Goal: Task Accomplishment & Management: Use online tool/utility

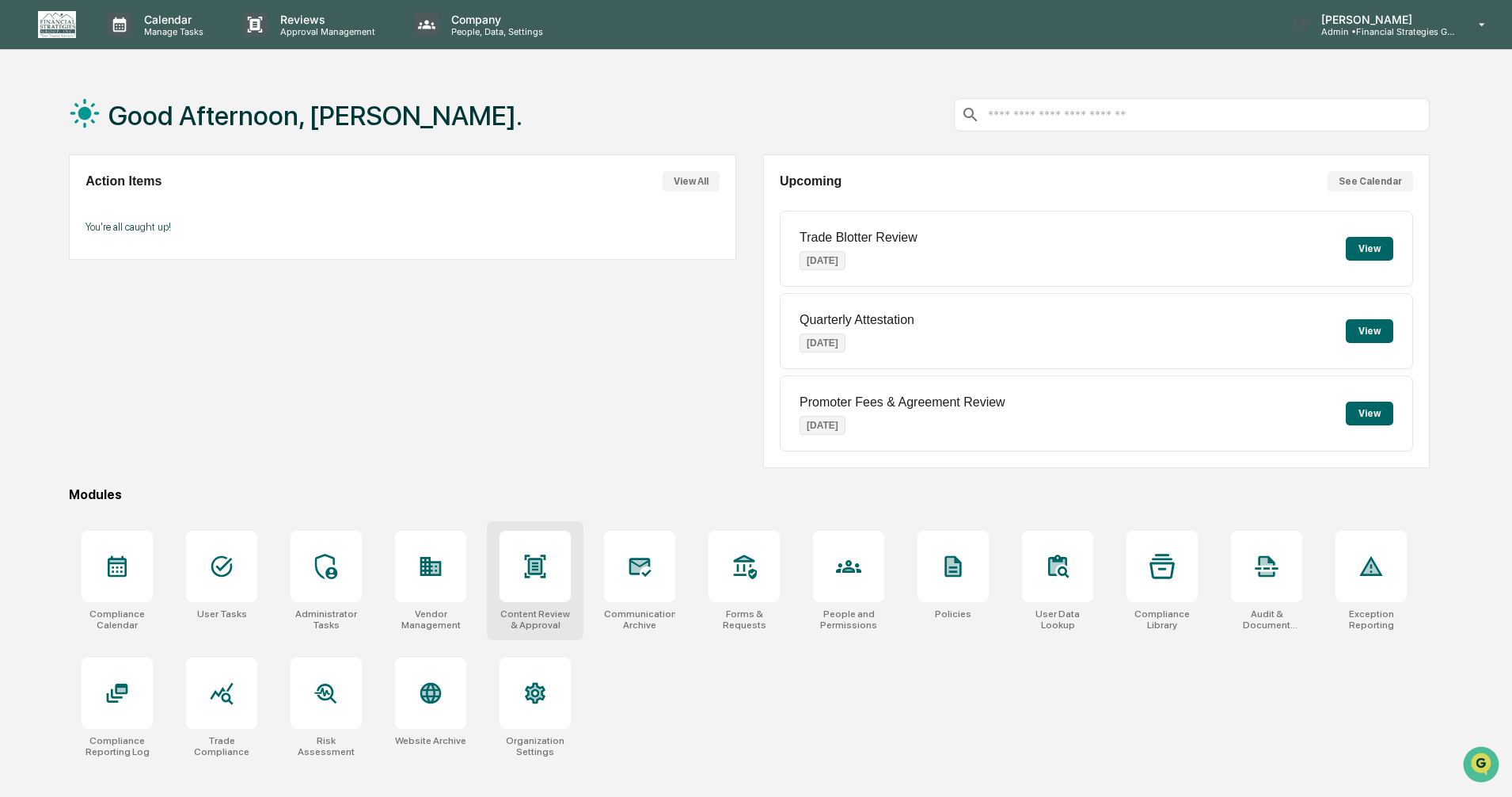
click at [520, 574] on div at bounding box center [535, 566] width 71 height 71
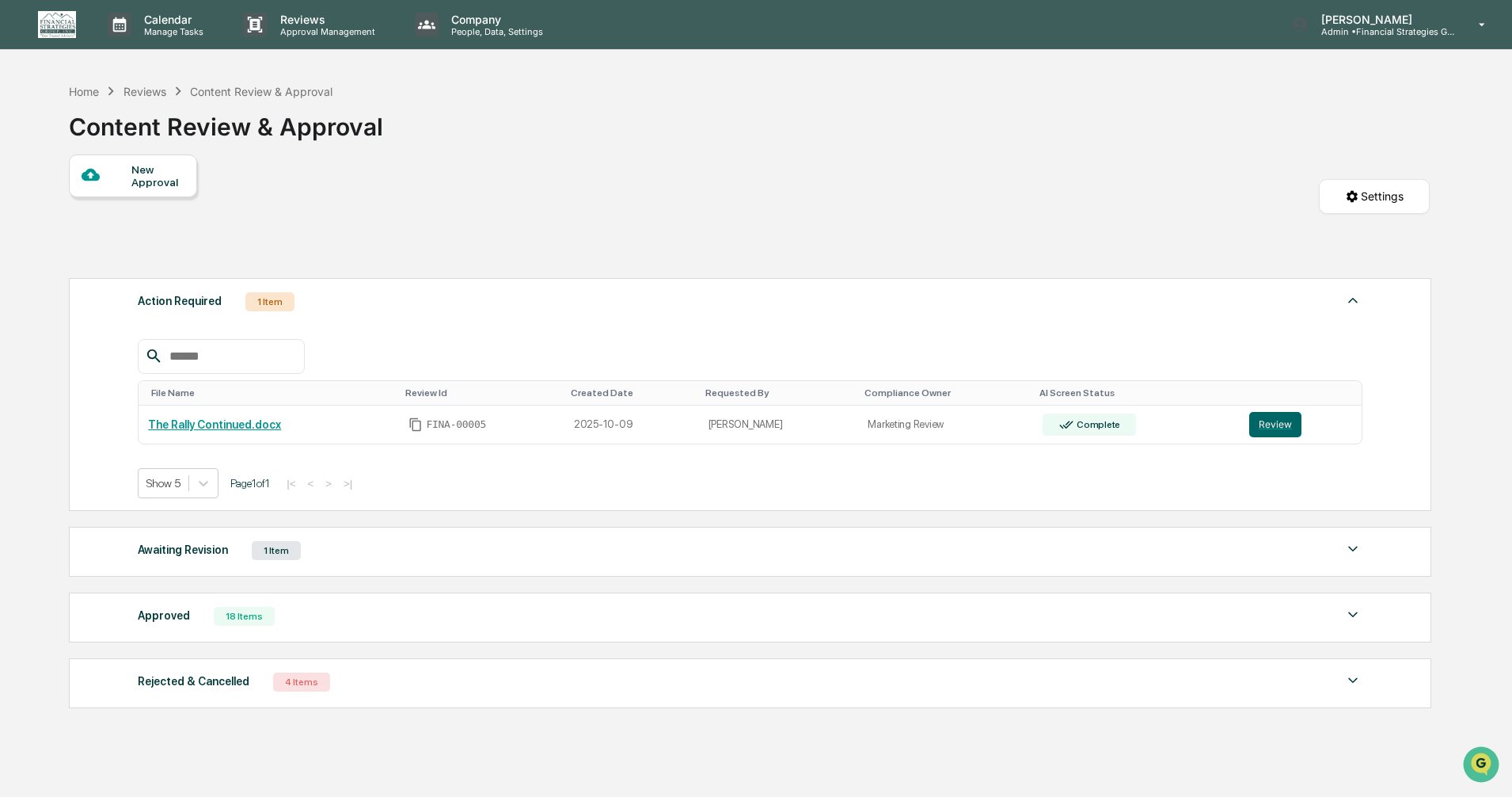
click at [1349, 547] on img at bounding box center [1353, 549] width 19 height 19
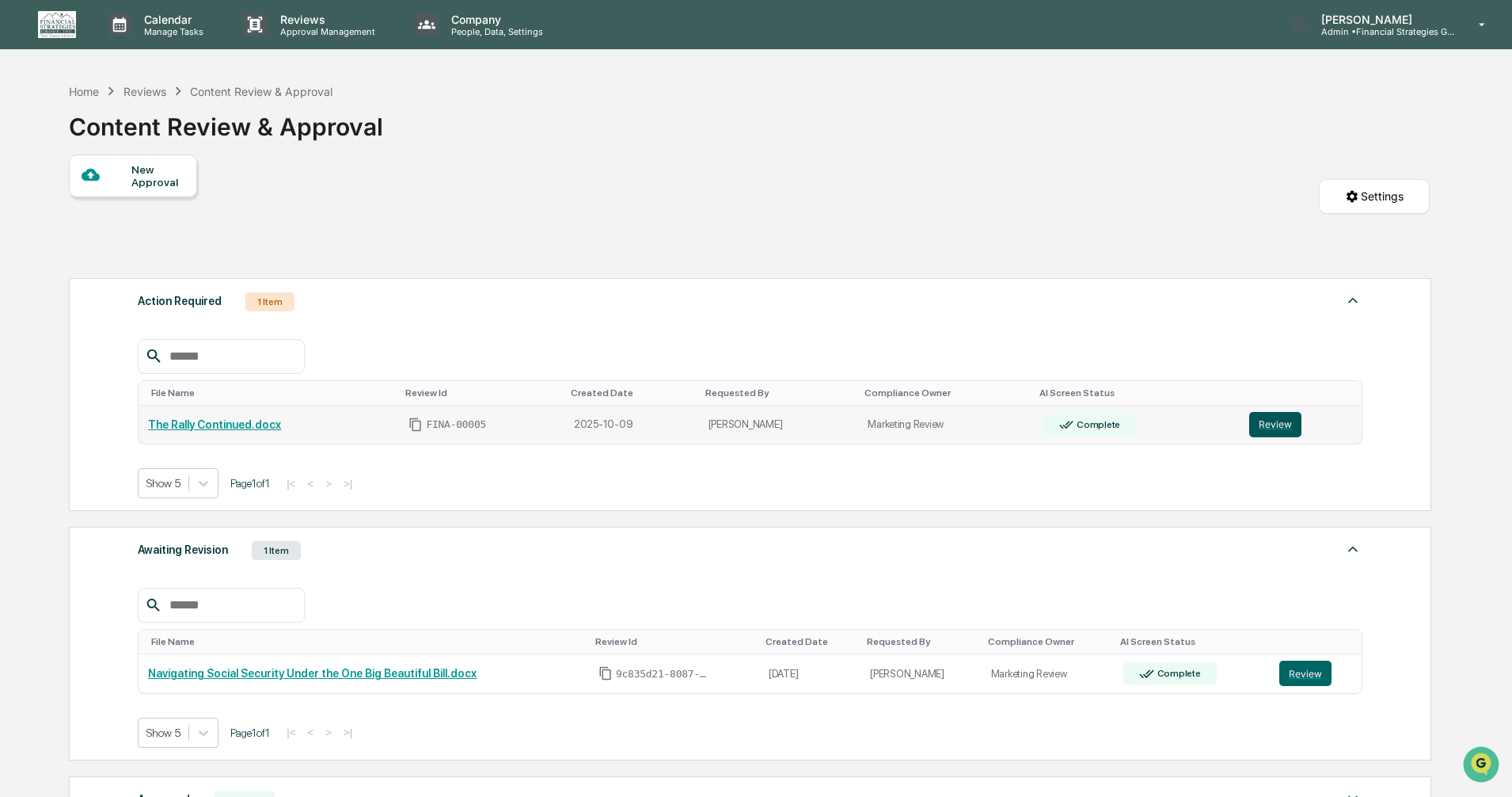
click at [1276, 427] on button "Review" at bounding box center [1275, 424] width 52 height 25
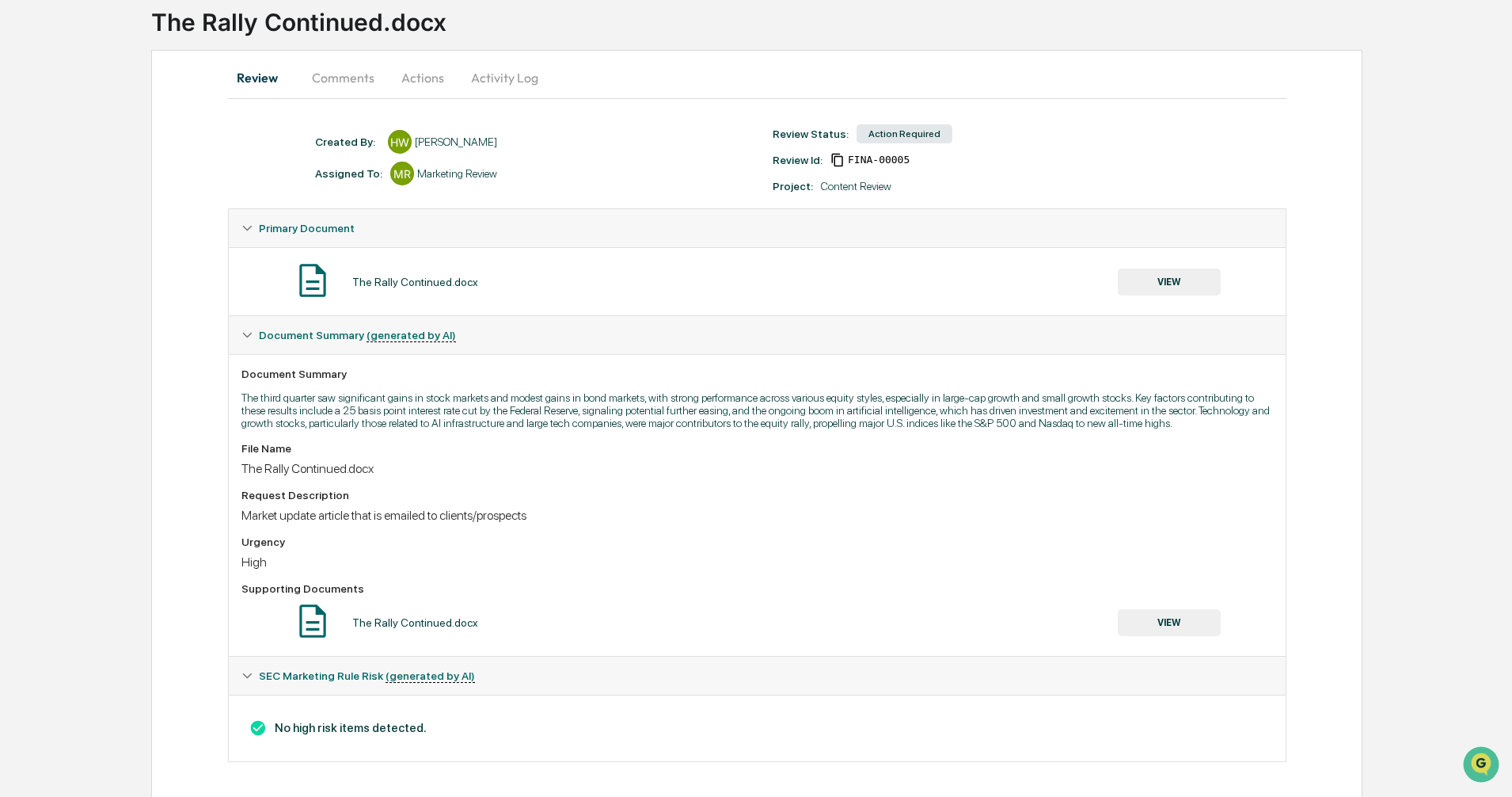
scroll to position [110, 0]
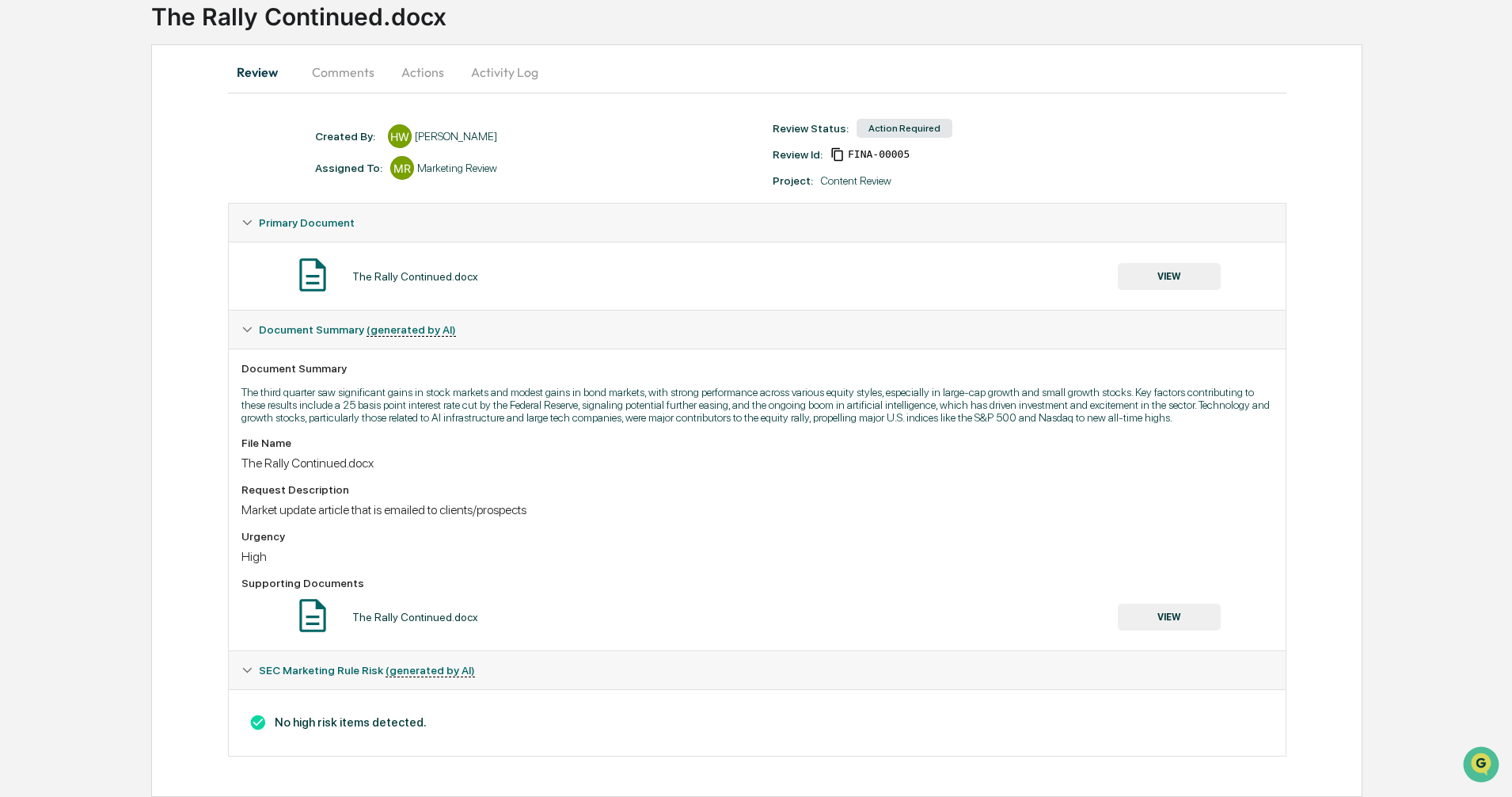
click at [247, 672] on icon at bounding box center [247, 670] width 10 height 6
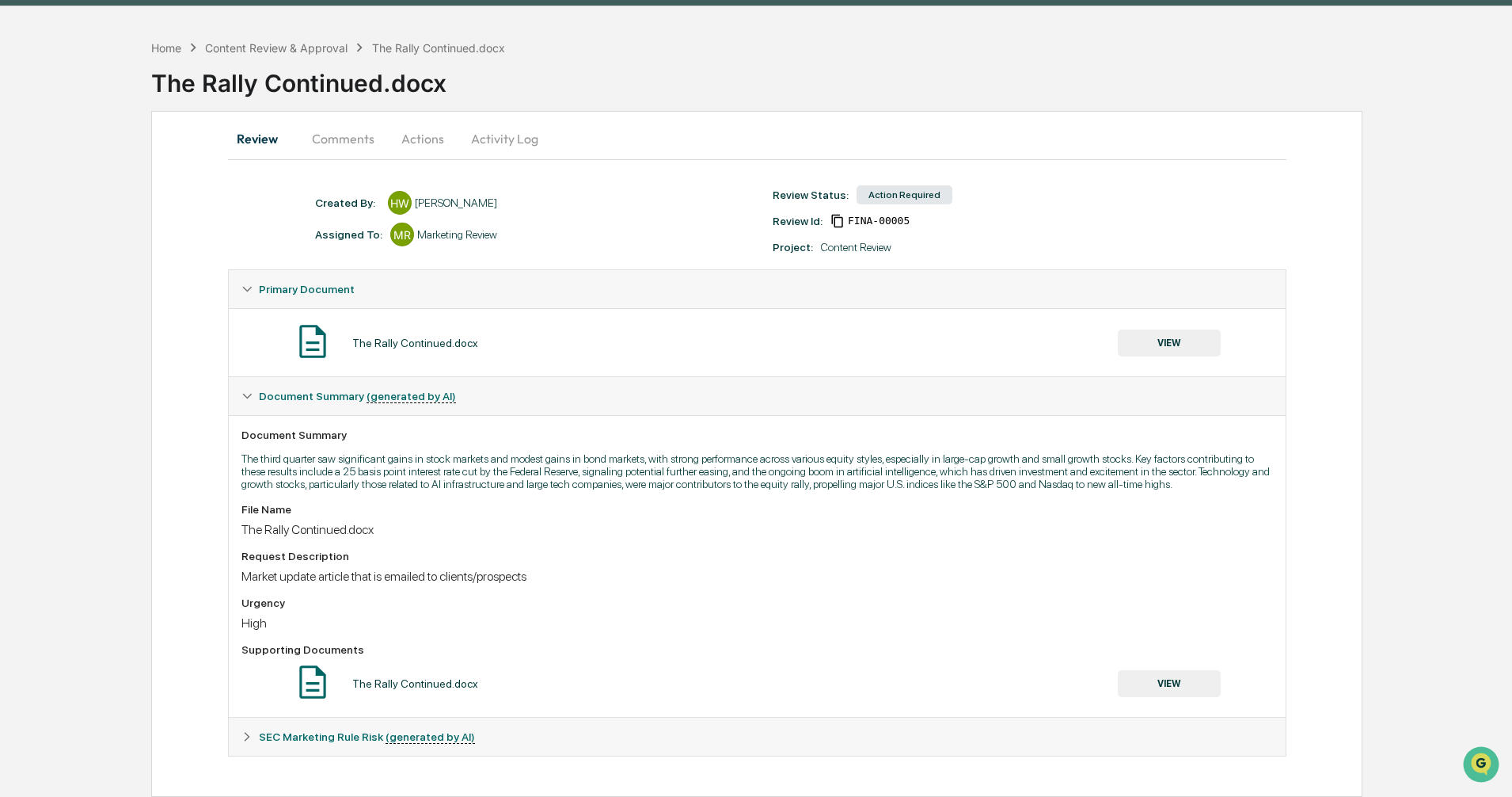
scroll to position [43, 0]
click at [247, 739] on icon at bounding box center [247, 737] width 6 height 10
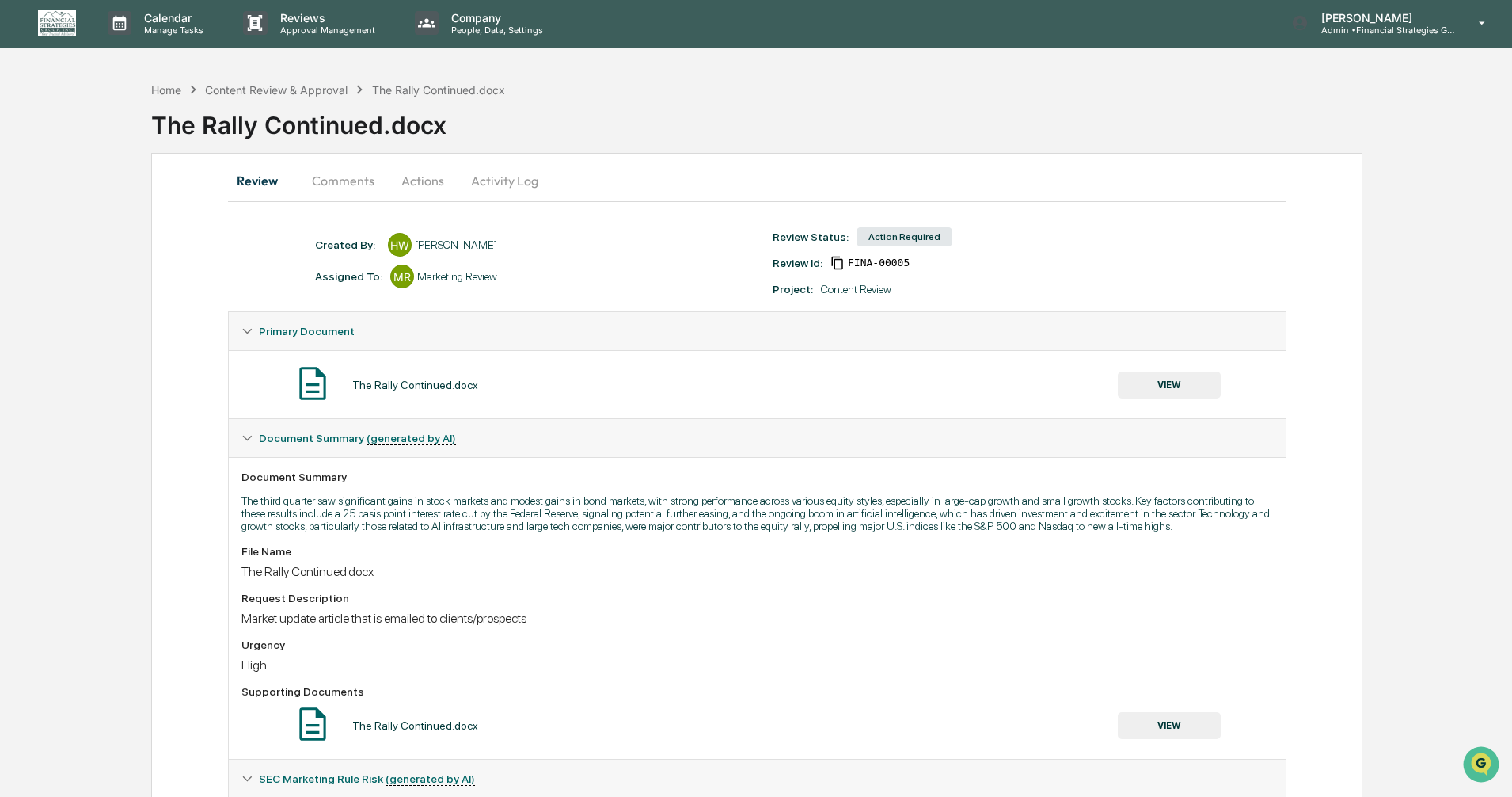
scroll to position [0, 0]
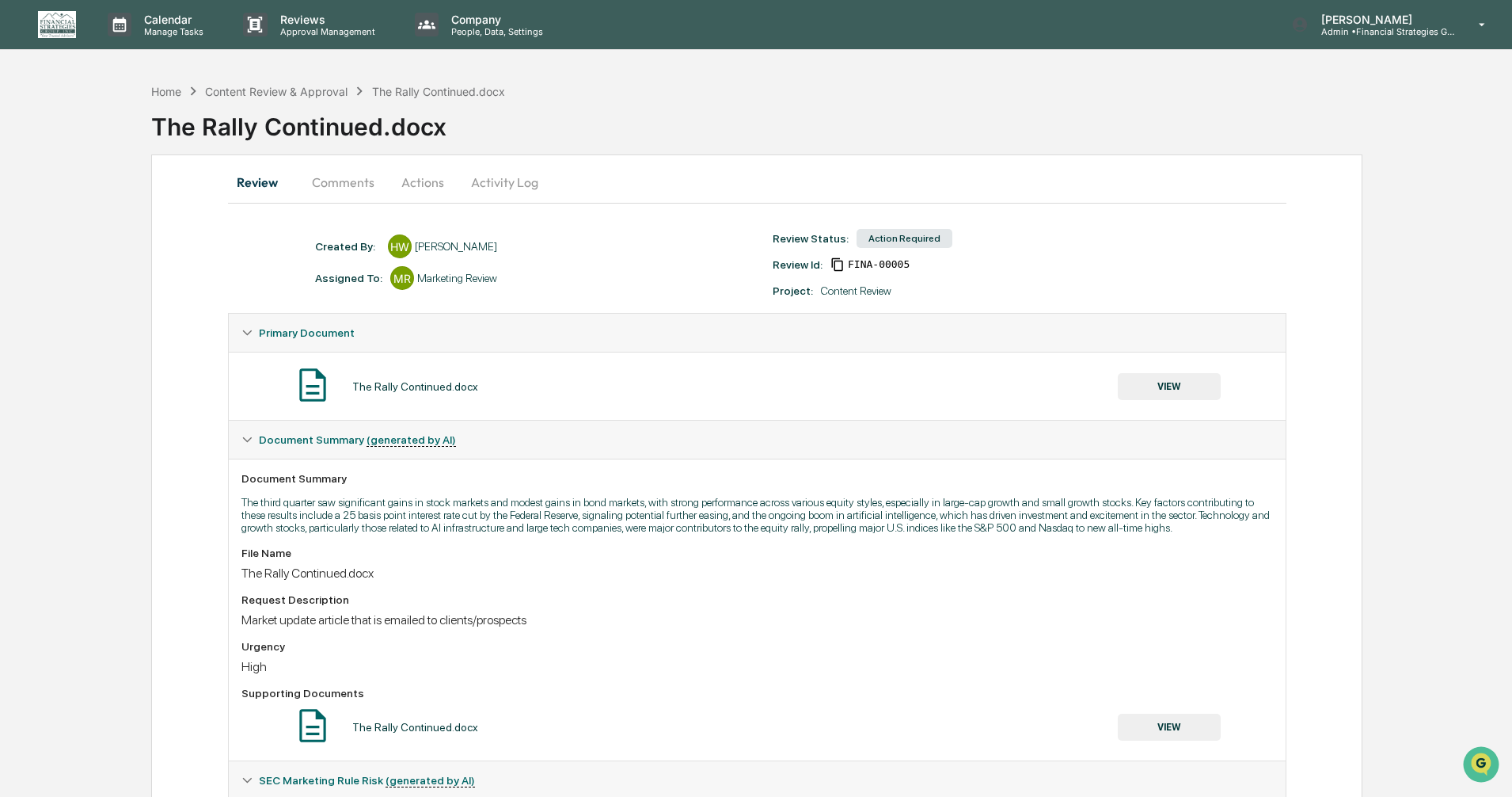
click at [338, 183] on button "Comments" at bounding box center [343, 182] width 88 height 38
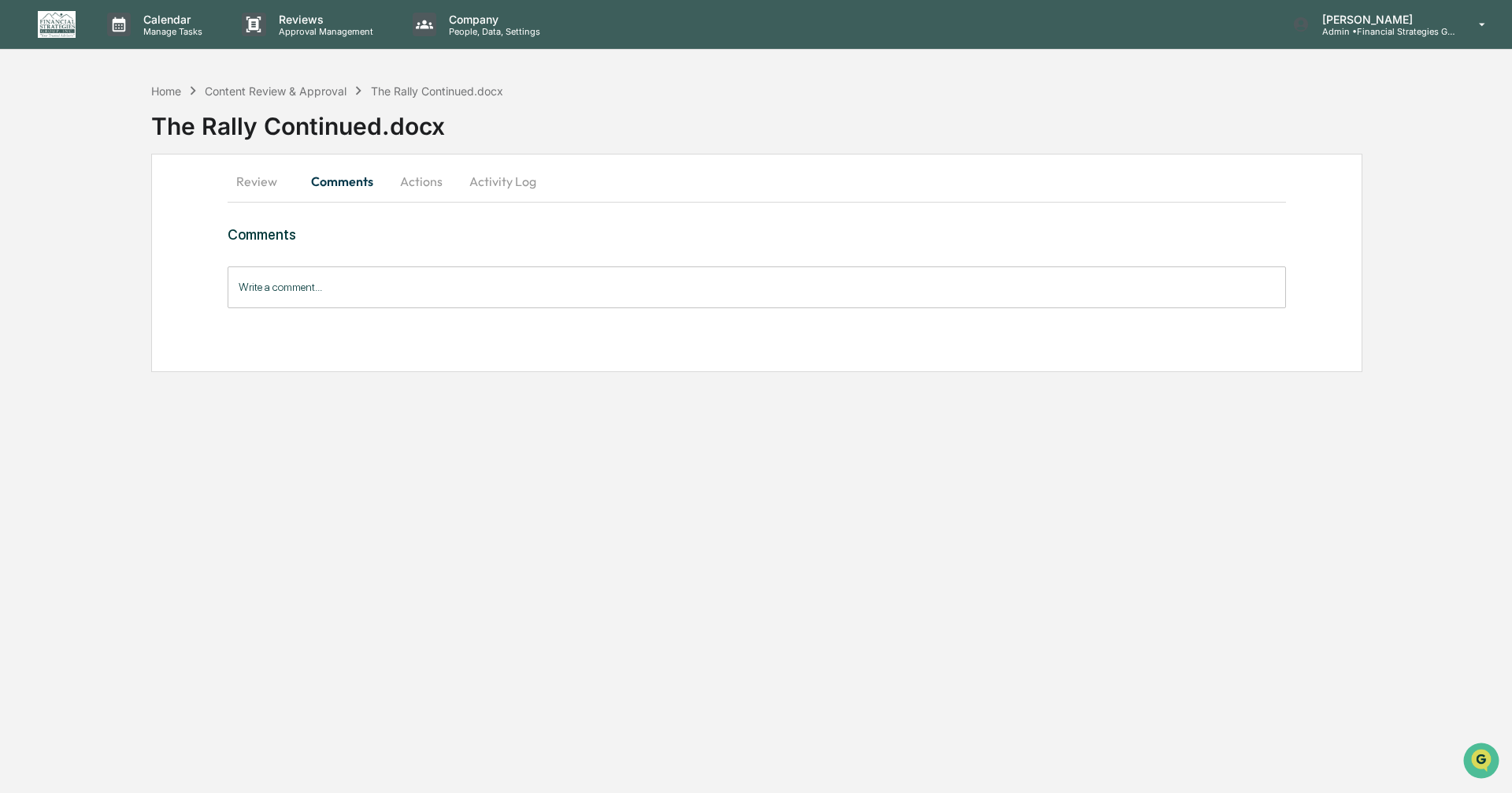
click at [426, 186] on button "Actions" at bounding box center [422, 181] width 71 height 37
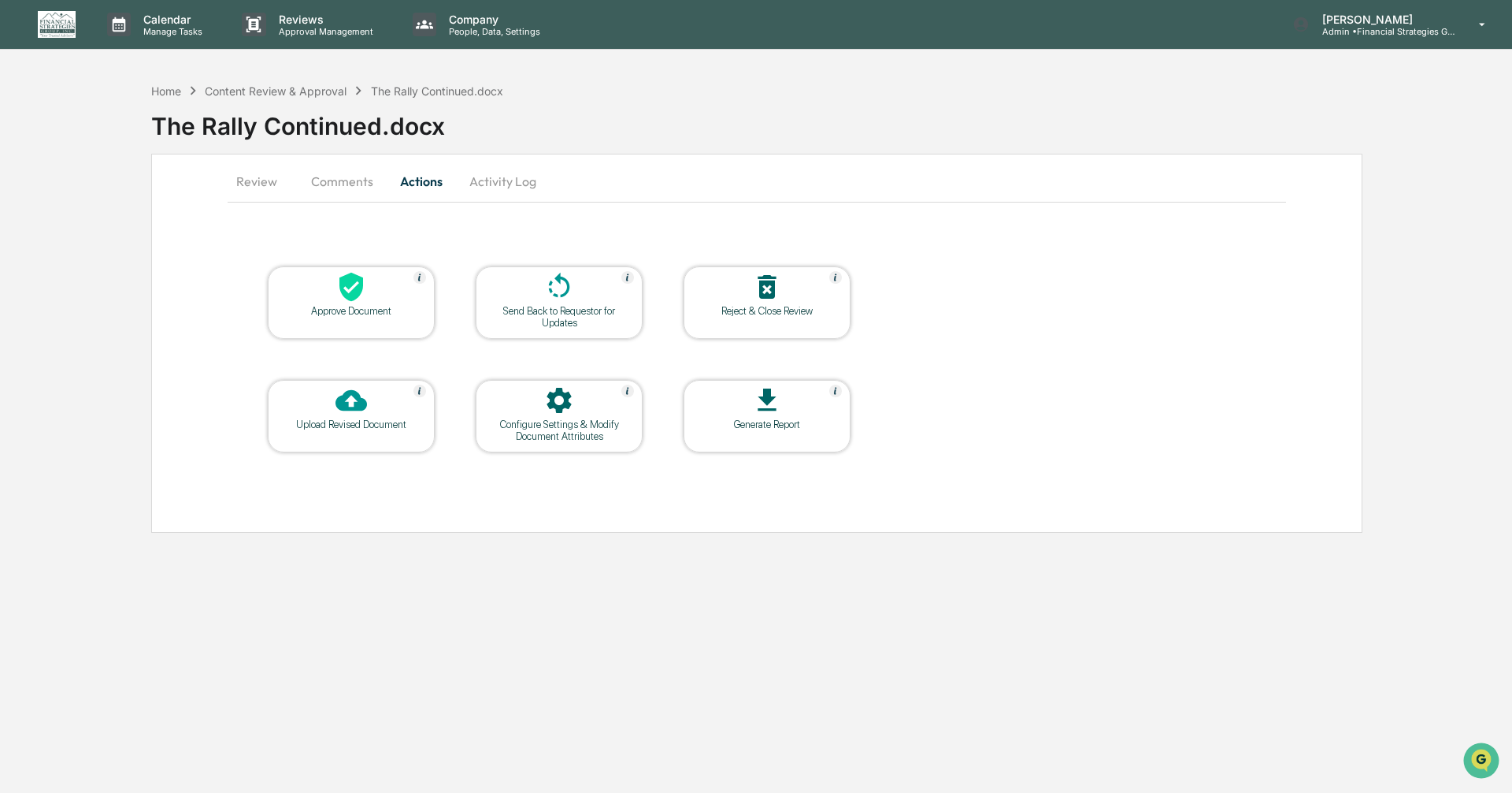
click at [493, 181] on button "Activity Log" at bounding box center [503, 181] width 92 height 37
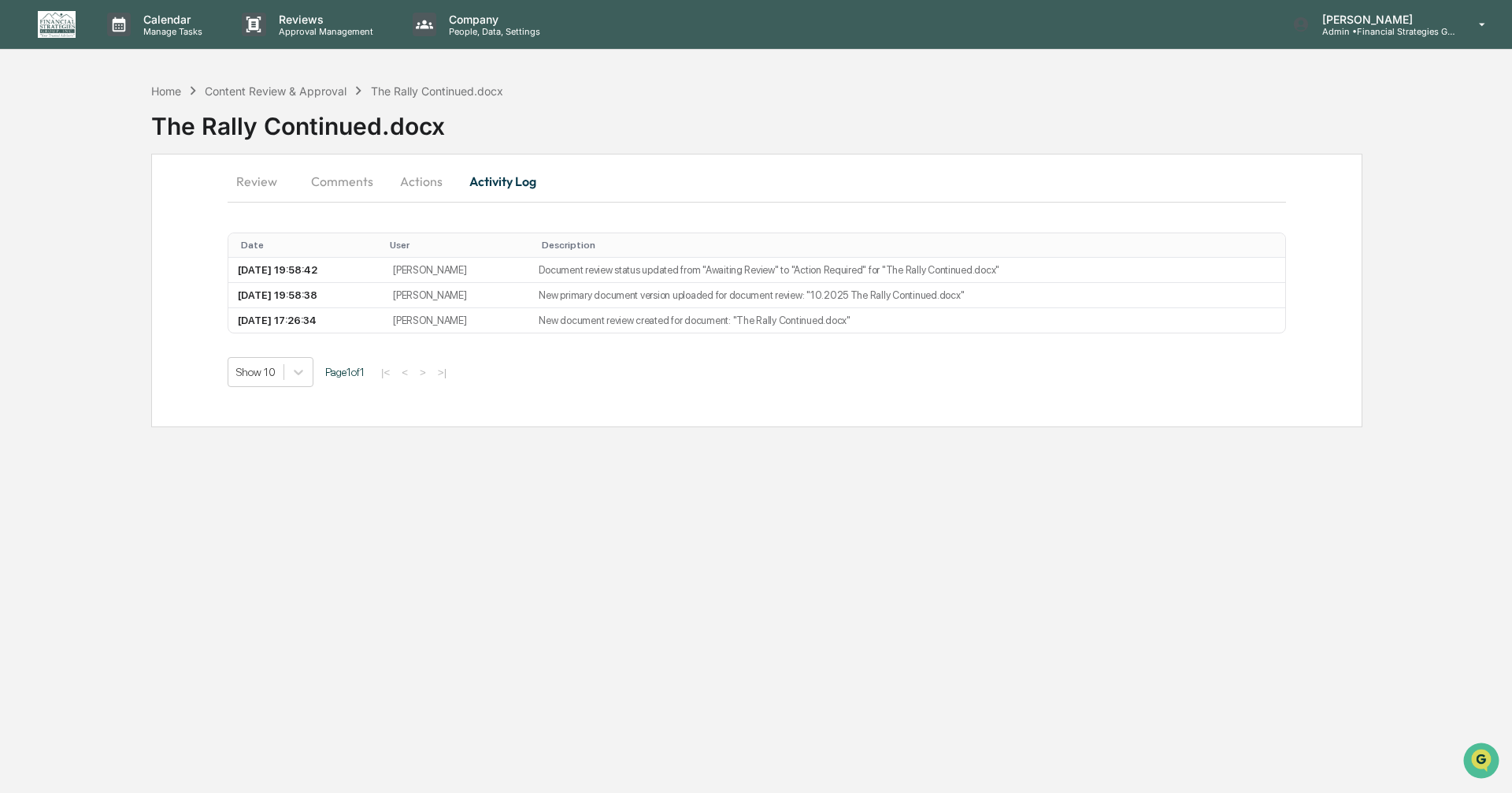
click at [248, 182] on button "Review" at bounding box center [263, 181] width 71 height 37
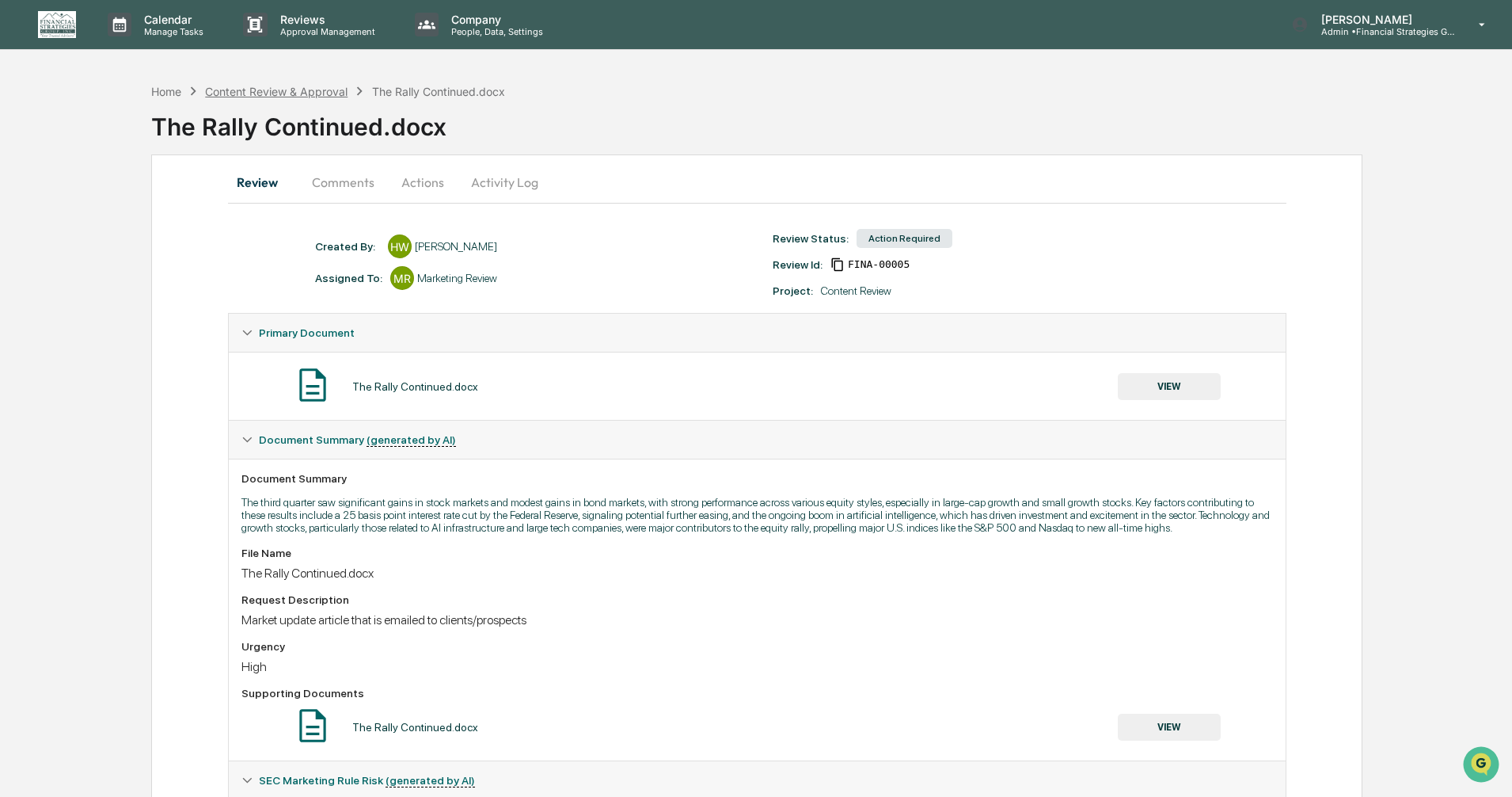
click at [314, 90] on div "Content Review & Approval" at bounding box center [276, 92] width 143 height 14
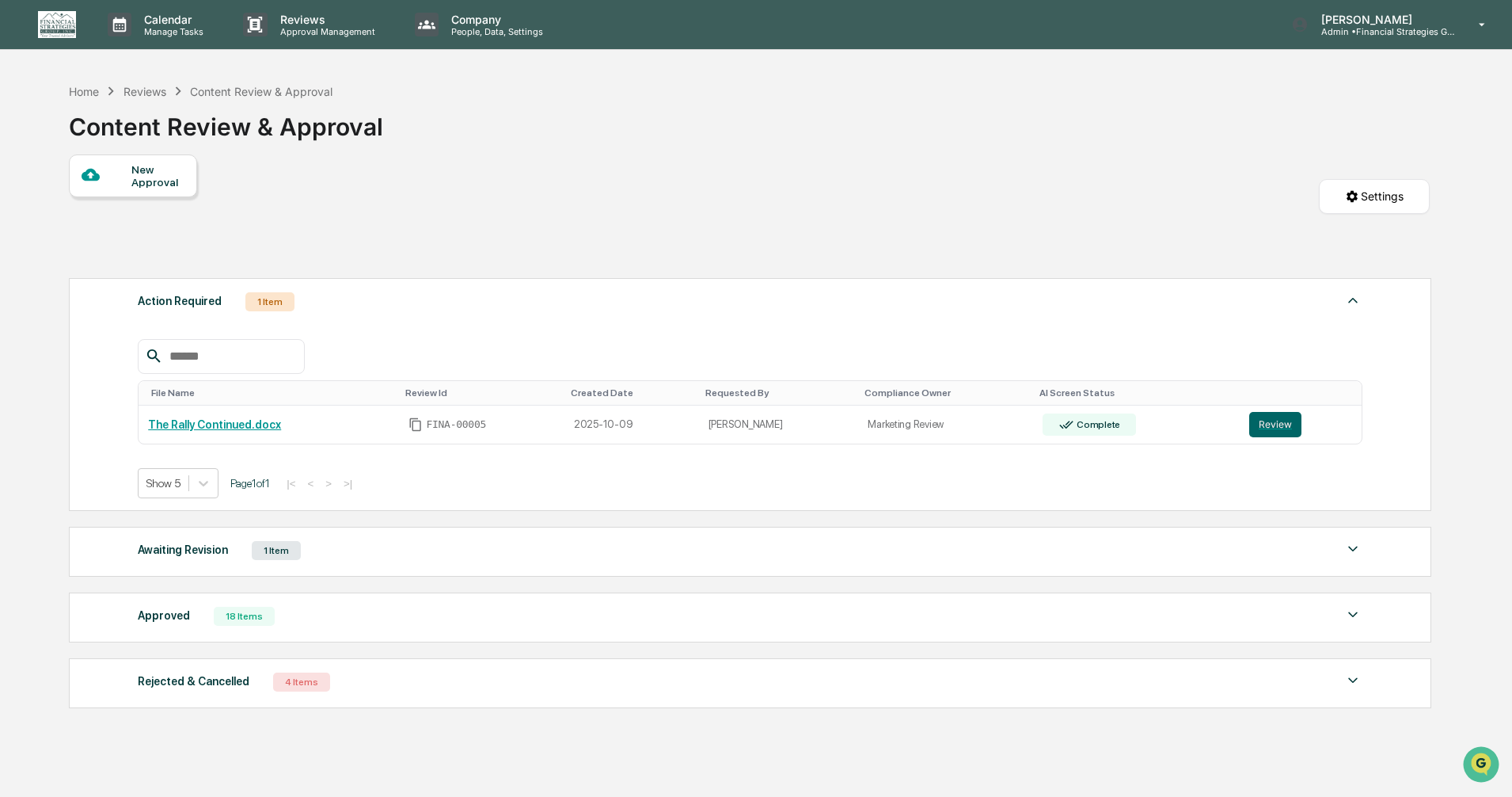
click at [1353, 613] on img at bounding box center [1353, 614] width 19 height 19
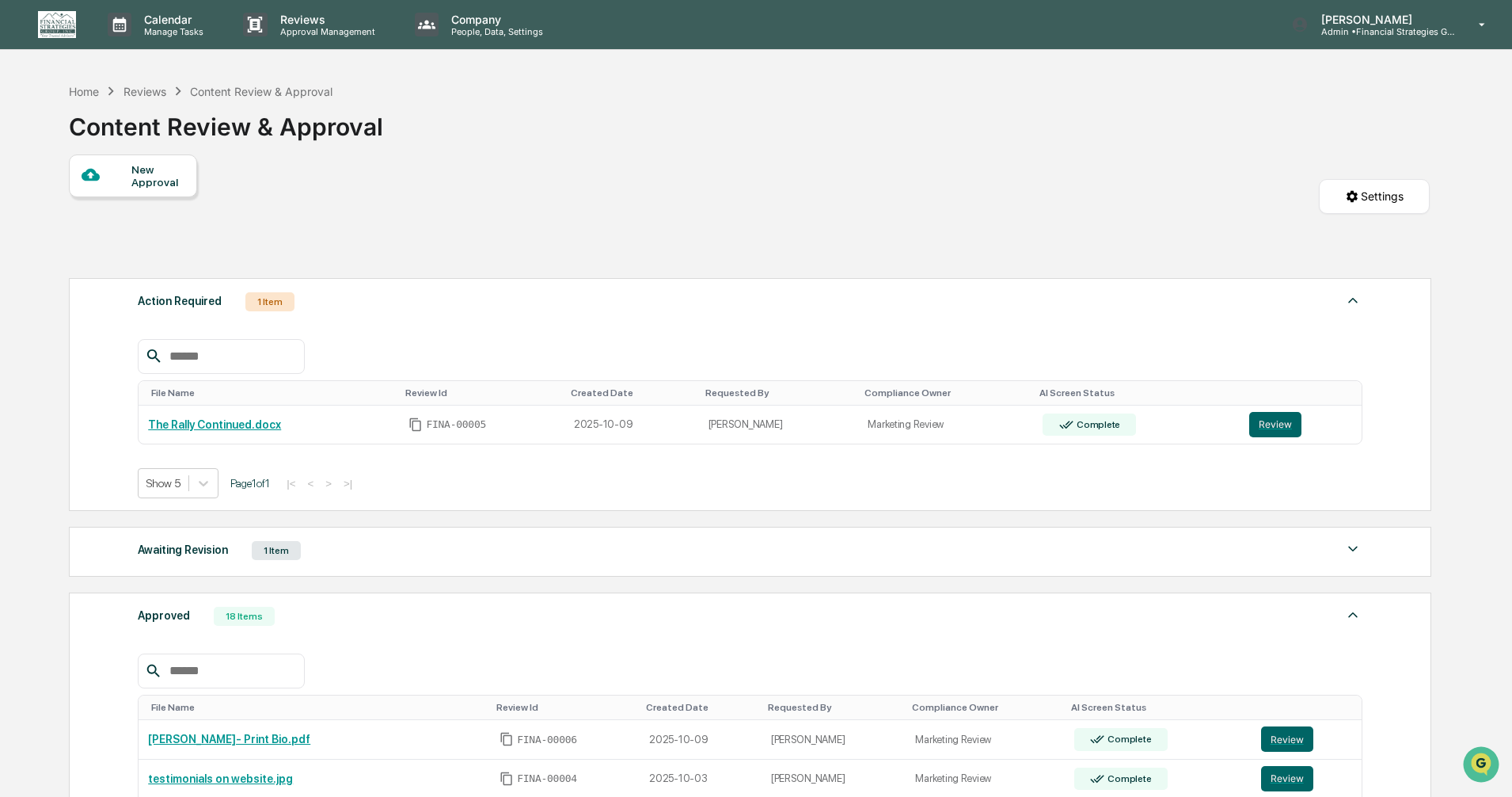
click at [1352, 546] on img at bounding box center [1353, 549] width 19 height 19
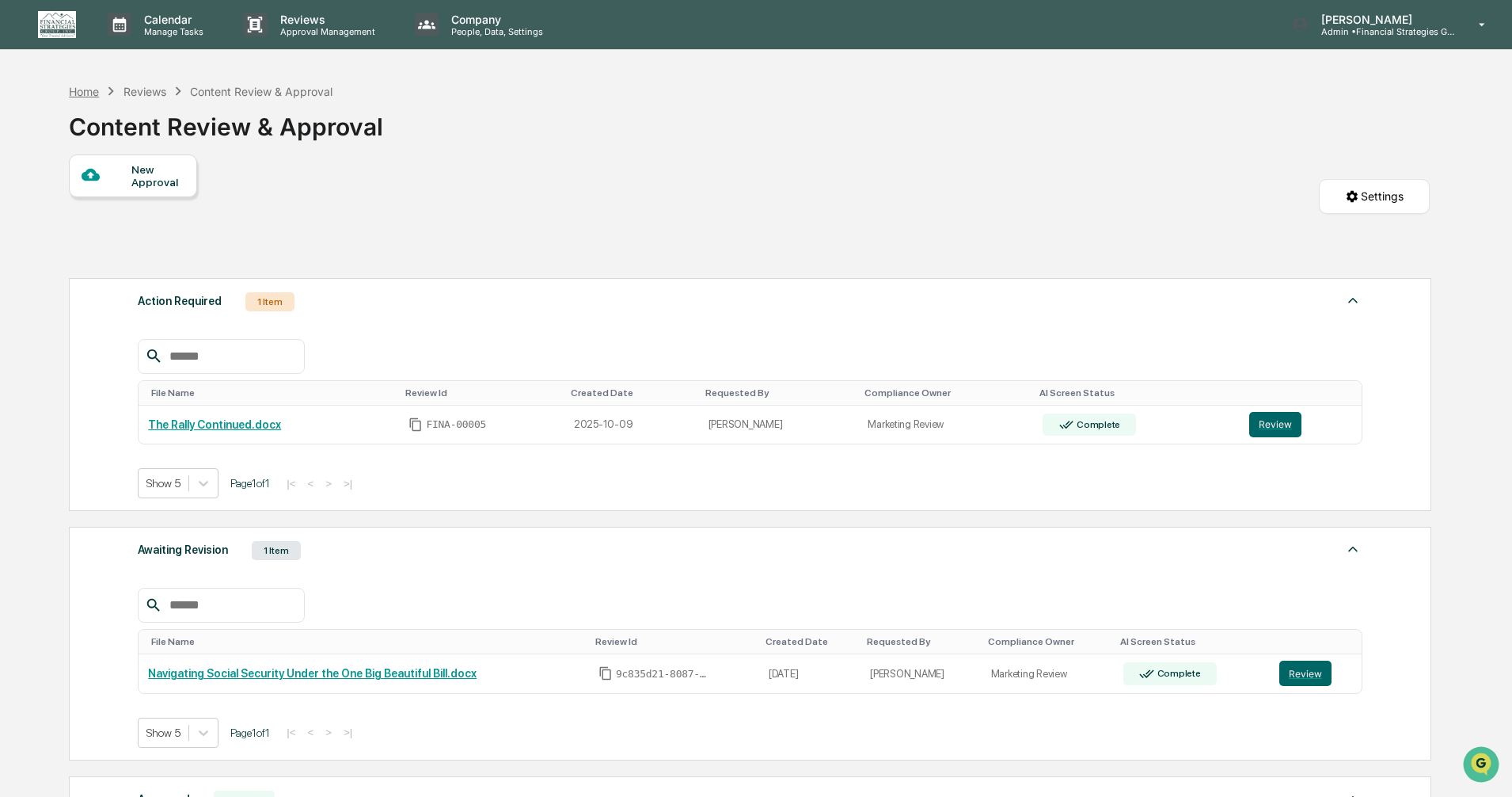
click at [90, 93] on div "Home" at bounding box center [83, 92] width 30 height 14
